Goal: Find specific page/section: Find specific page/section

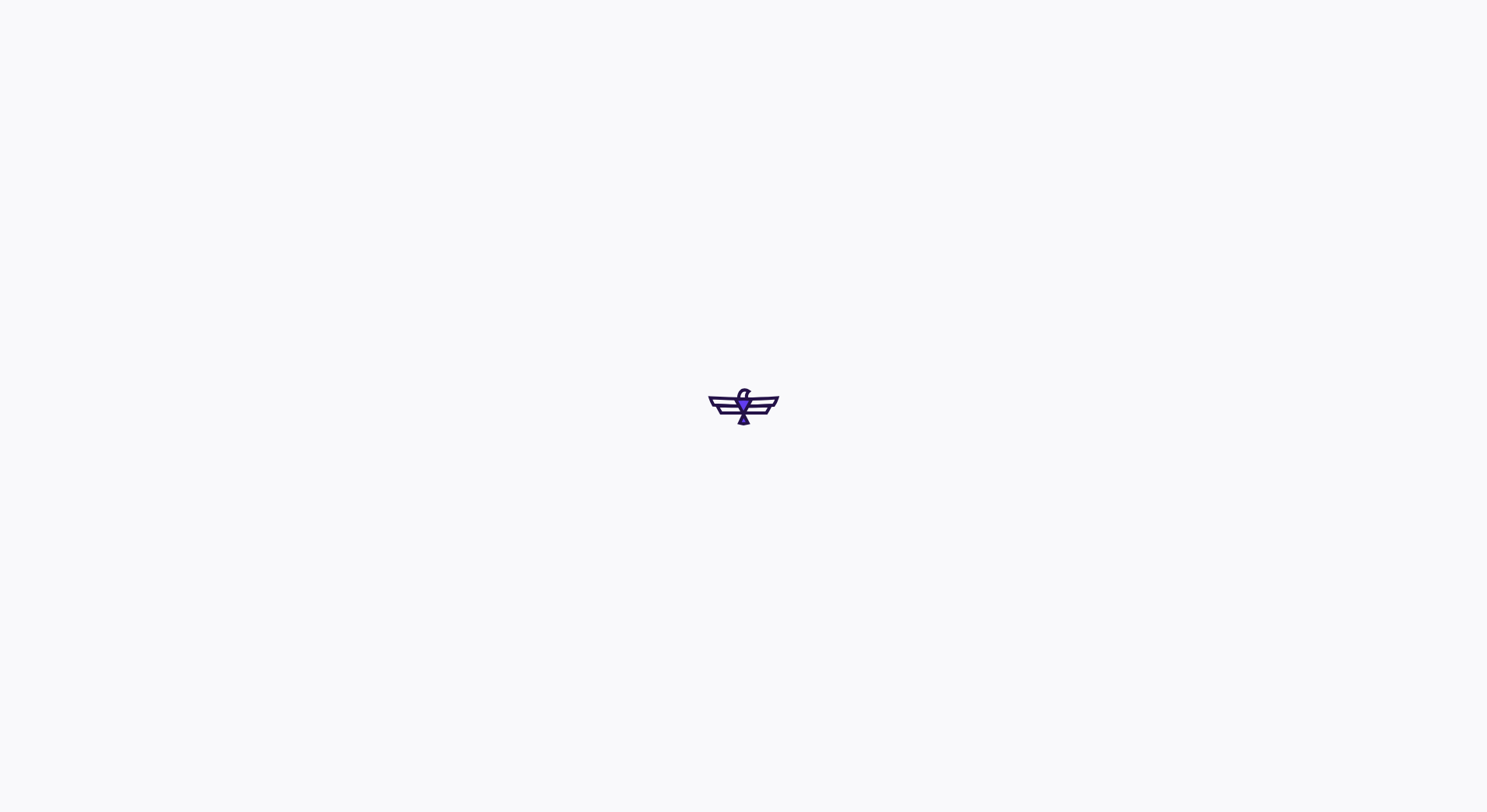
click at [831, 453] on div at bounding box center [744, 406] width 1487 height 812
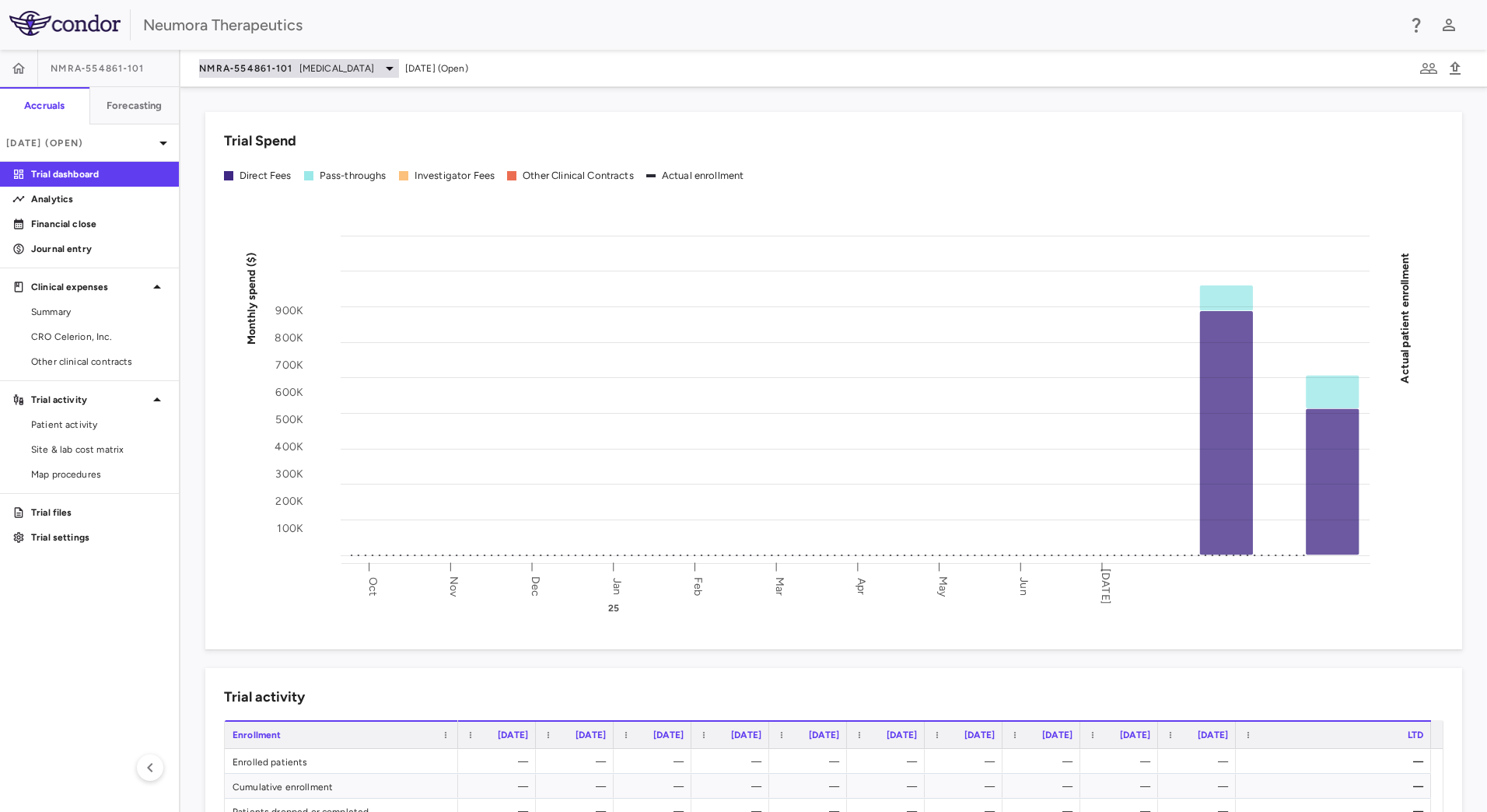
click at [300, 65] on span "[MEDICAL_DATA]" at bounding box center [337, 68] width 74 height 14
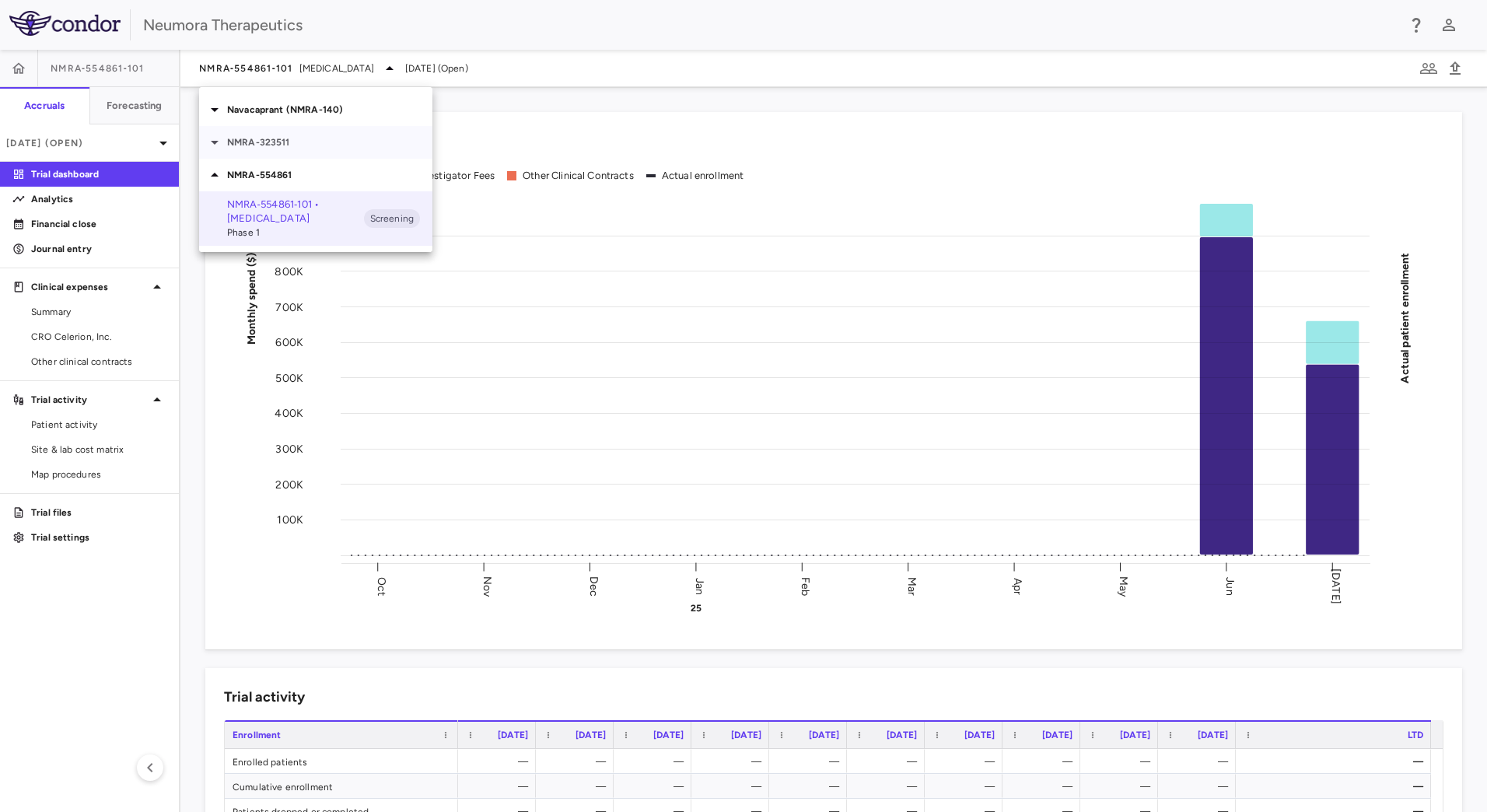
click at [259, 141] on p "NMRA-323511" at bounding box center [329, 142] width 205 height 14
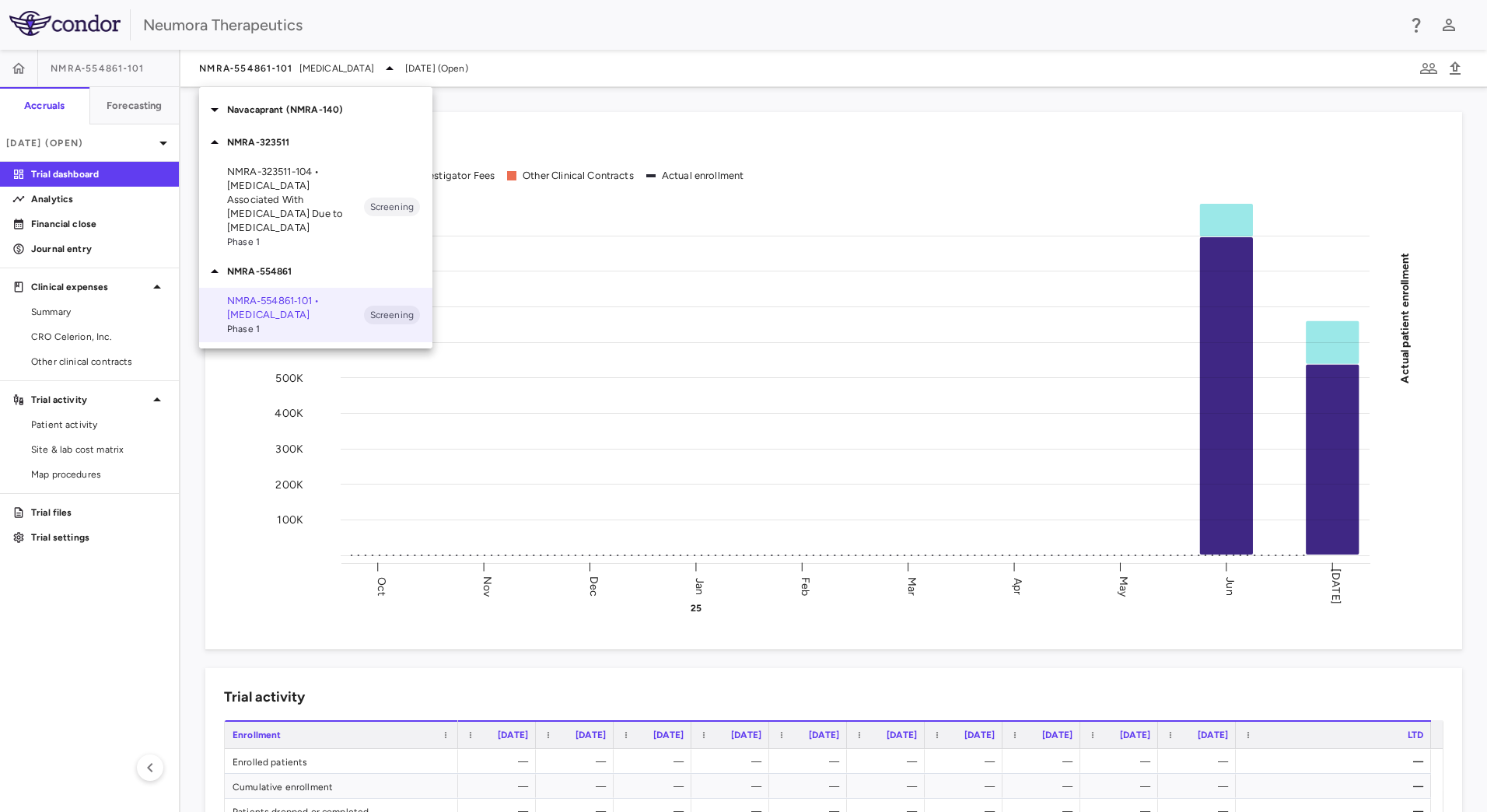
click at [274, 264] on p "NMRA-554861" at bounding box center [329, 271] width 205 height 14
click at [250, 114] on p "Navacaprant (NMRA-140)" at bounding box center [329, 110] width 205 height 14
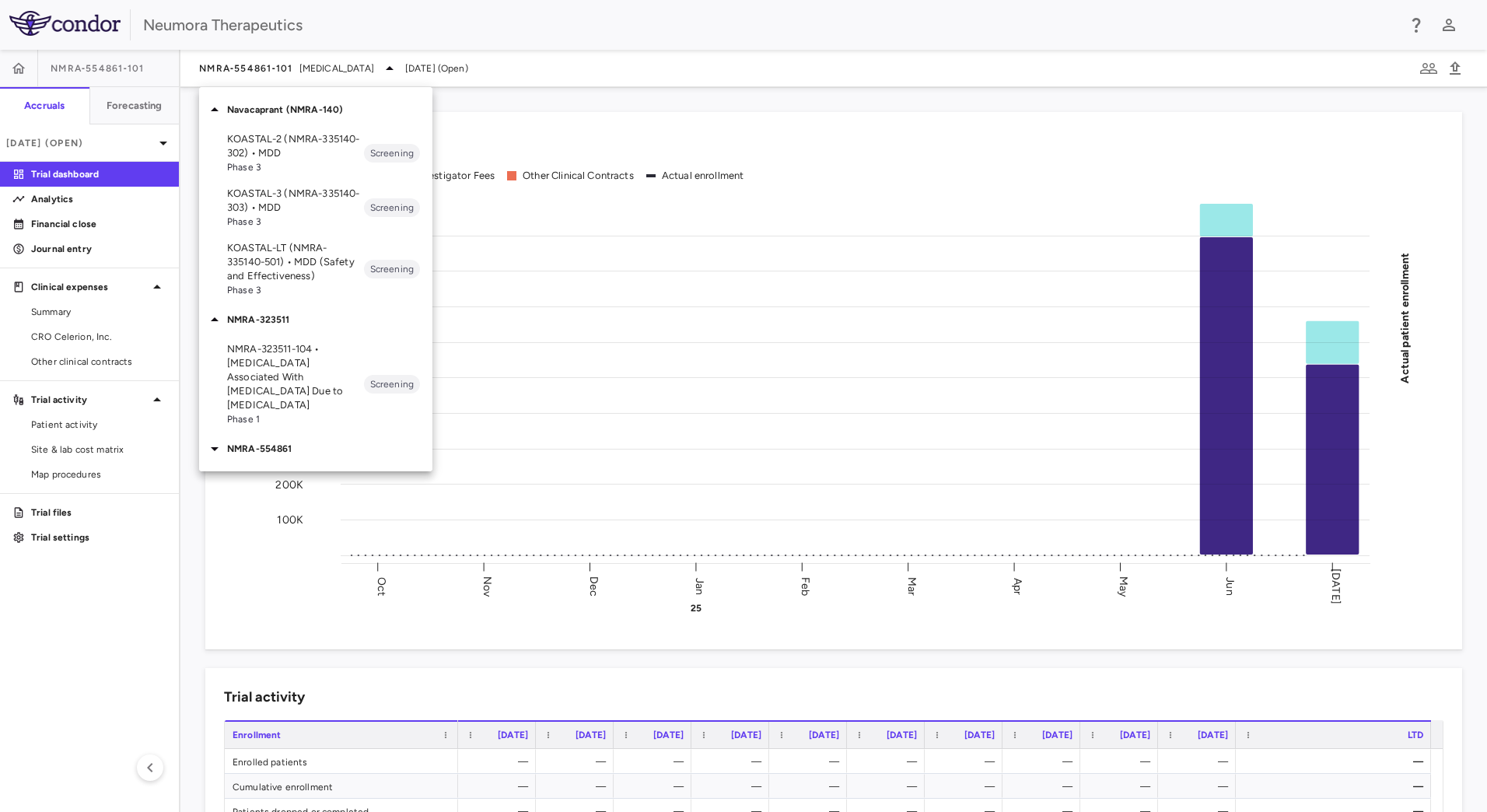
click at [288, 192] on p "KOASTAL-3 (NMRA-335140-303) • MDD" at bounding box center [295, 200] width 136 height 28
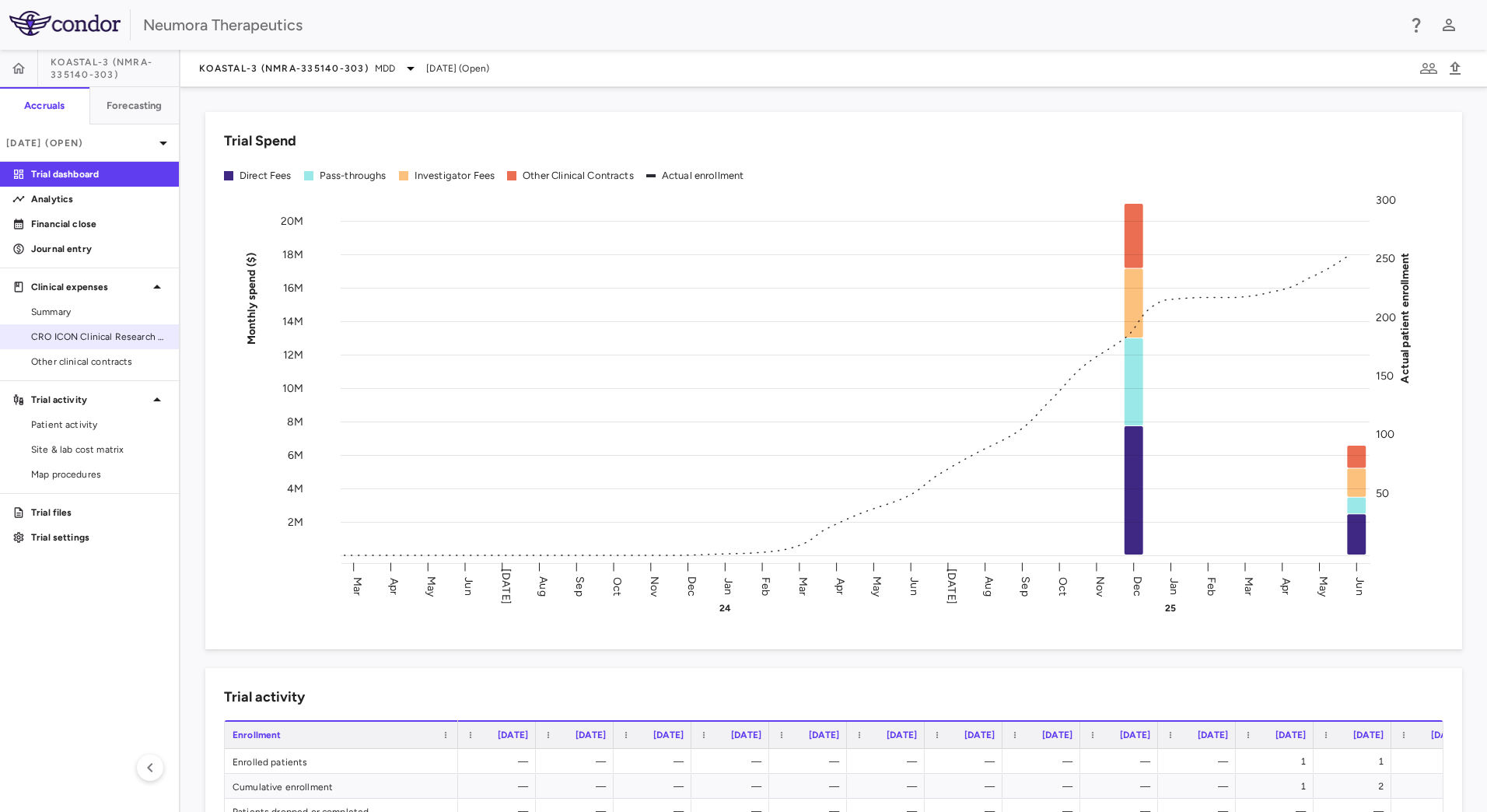
click at [115, 336] on span "CRO ICON Clinical Research Limited" at bounding box center [99, 337] width 136 height 14
